Goal: Information Seeking & Learning: Learn about a topic

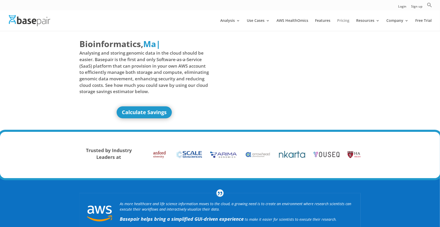
click at [343, 20] on link "Pricing" at bounding box center [343, 25] width 12 height 12
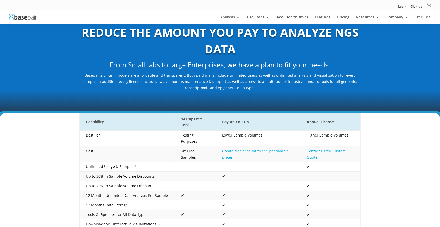
scroll to position [26, 0]
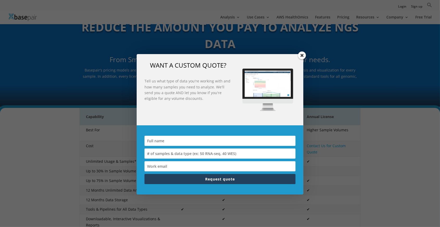
click at [302, 54] on span at bounding box center [302, 56] width 8 height 8
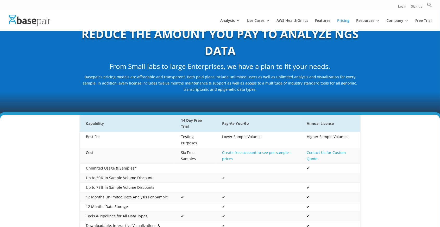
scroll to position [0, 0]
